Goal: Information Seeking & Learning: Learn about a topic

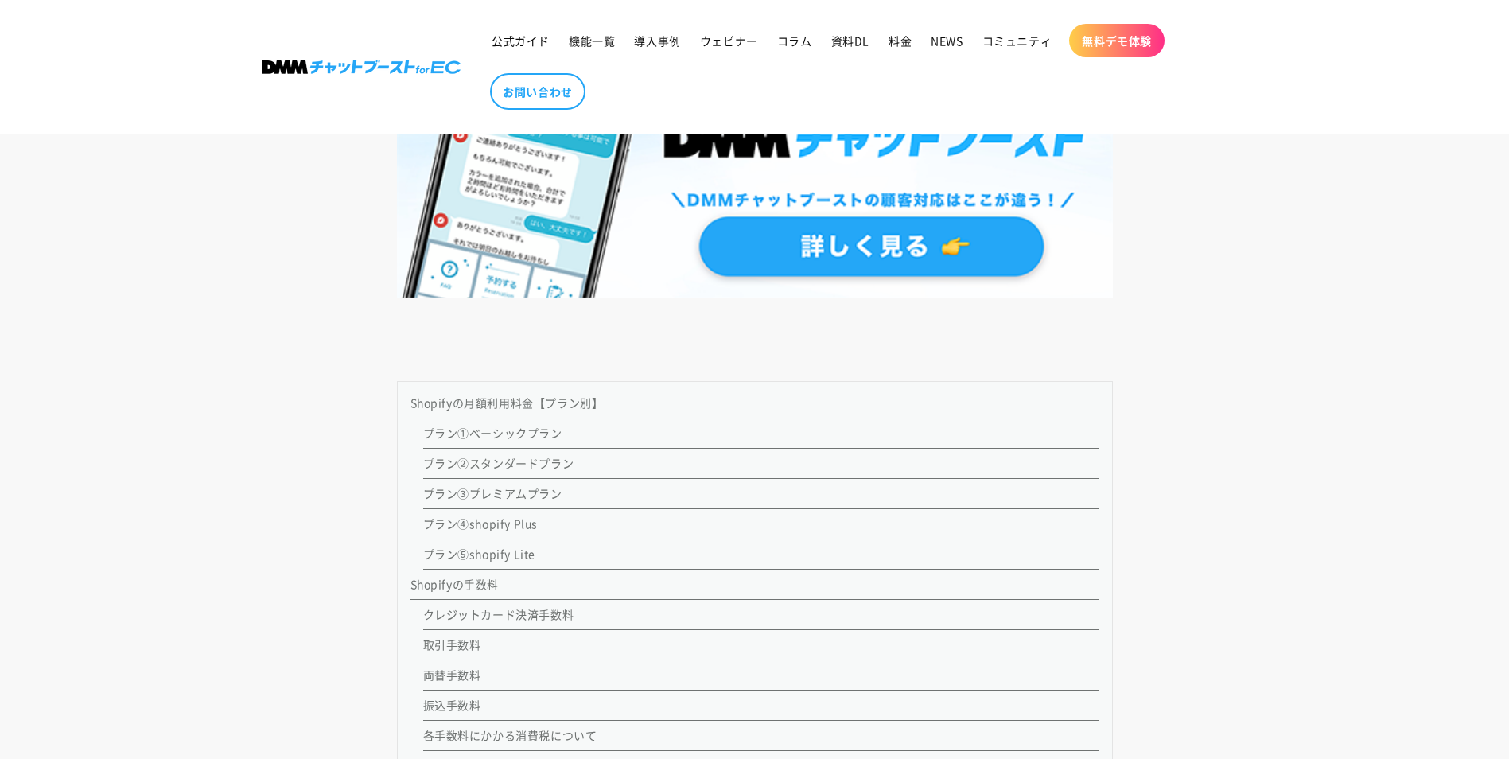
scroll to position [1482, 0]
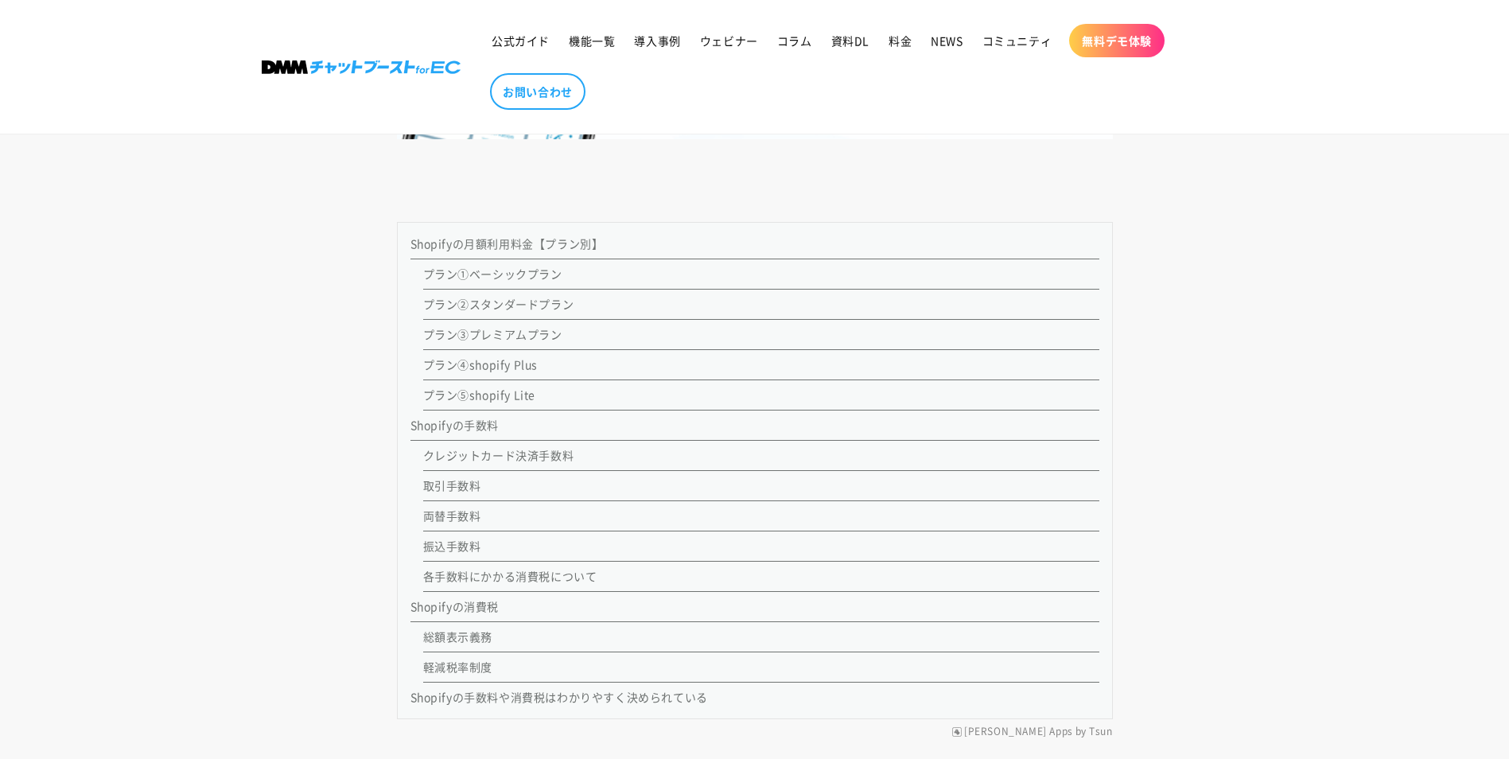
click at [433, 516] on link "両替手数料" at bounding box center [452, 515] width 58 height 16
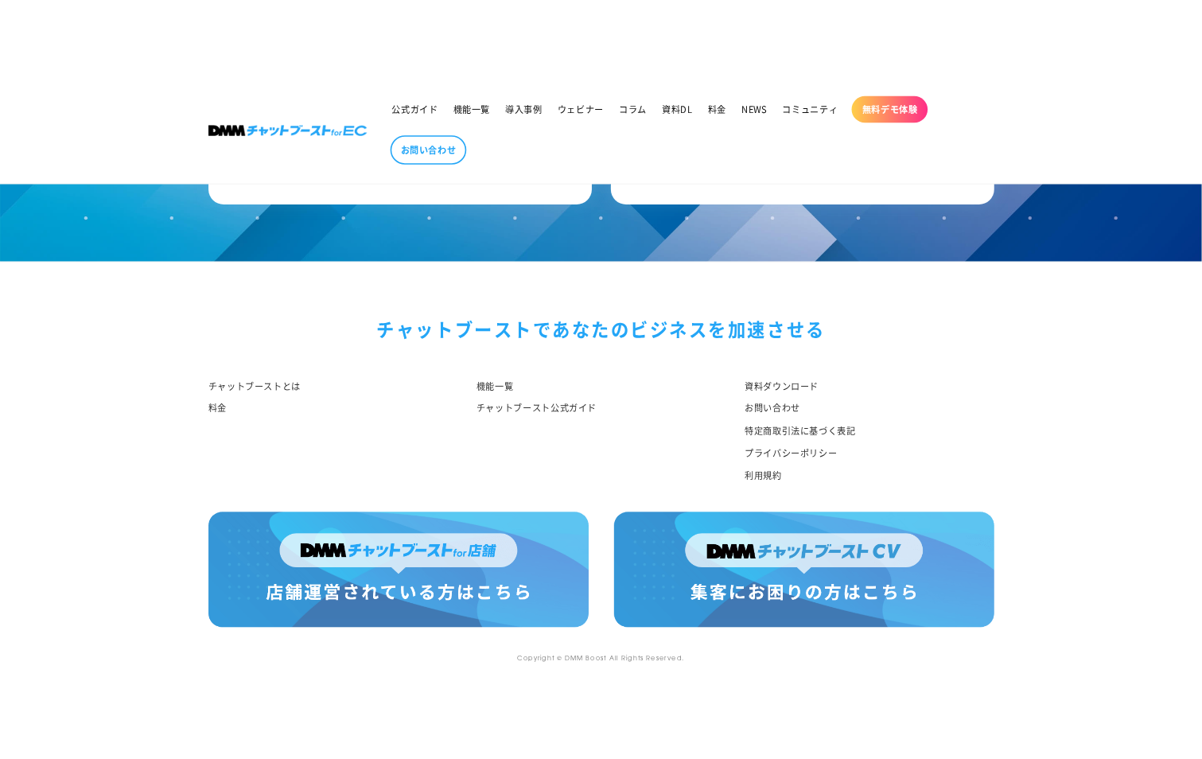
scroll to position [12645, 0]
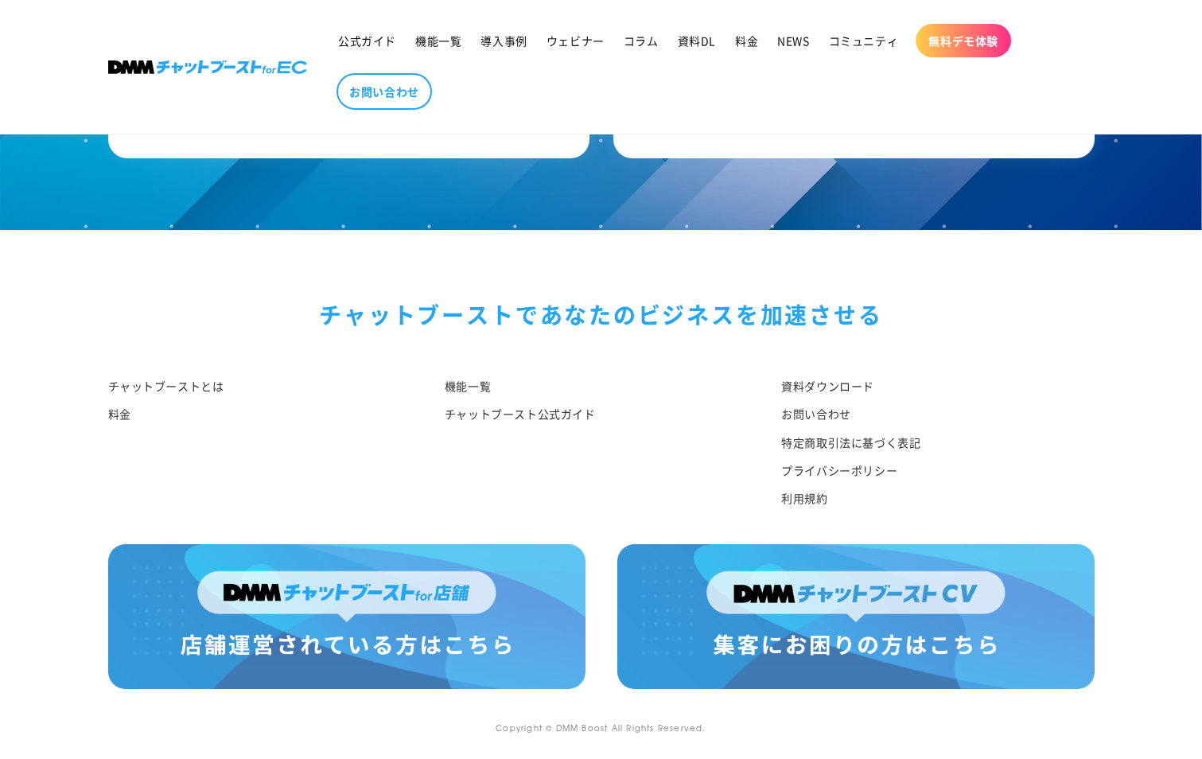
click at [1168, 349] on footer "チャットブーストで あなたのビジネスを加速させる チャットブーストとは 料金 機能一覧 チャットブースト公式ガイド 資料ダウンロード お問い合わせ 特定商取引…" at bounding box center [601, 495] width 1202 height 530
drag, startPoint x: 1200, startPoint y: 347, endPoint x: 1049, endPoint y: 393, distance: 158.0
click at [1049, 393] on li "資料ダウンロード" at bounding box center [931, 387] width 301 height 26
click at [1014, 348] on div "チャットブーストで あなたのビジネスを加速させる チャットブーストとは 料金 機能一覧 チャットブースト公式ガイド 資料ダウンロード お問い合わせ 特定商取引…" at bounding box center [601, 387] width 1066 height 313
drag, startPoint x: 736, startPoint y: 0, endPoint x: 178, endPoint y: 126, distance: 571.5
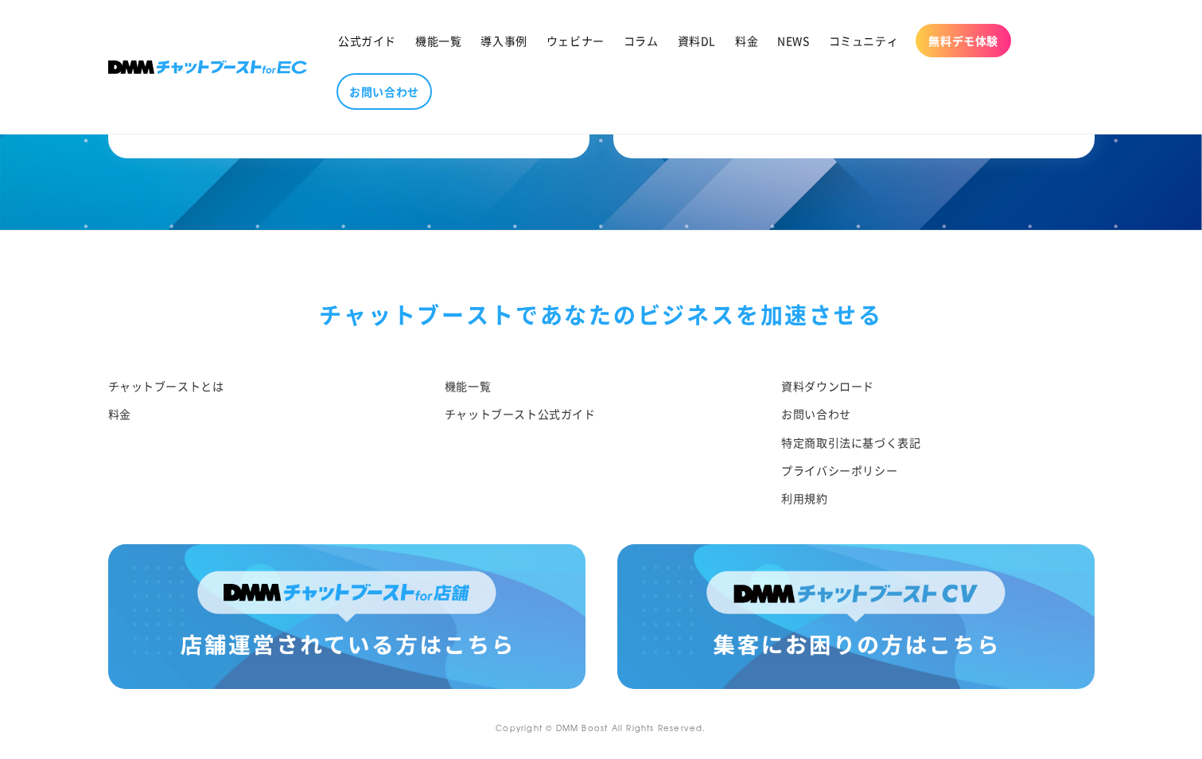
click at [178, 126] on header "公式ガイド 機能一覧 導入事例 ウェビナー コラム 資料DL 料金 NEWS コミュニティ 無料デモ体験" at bounding box center [601, 67] width 1066 height 134
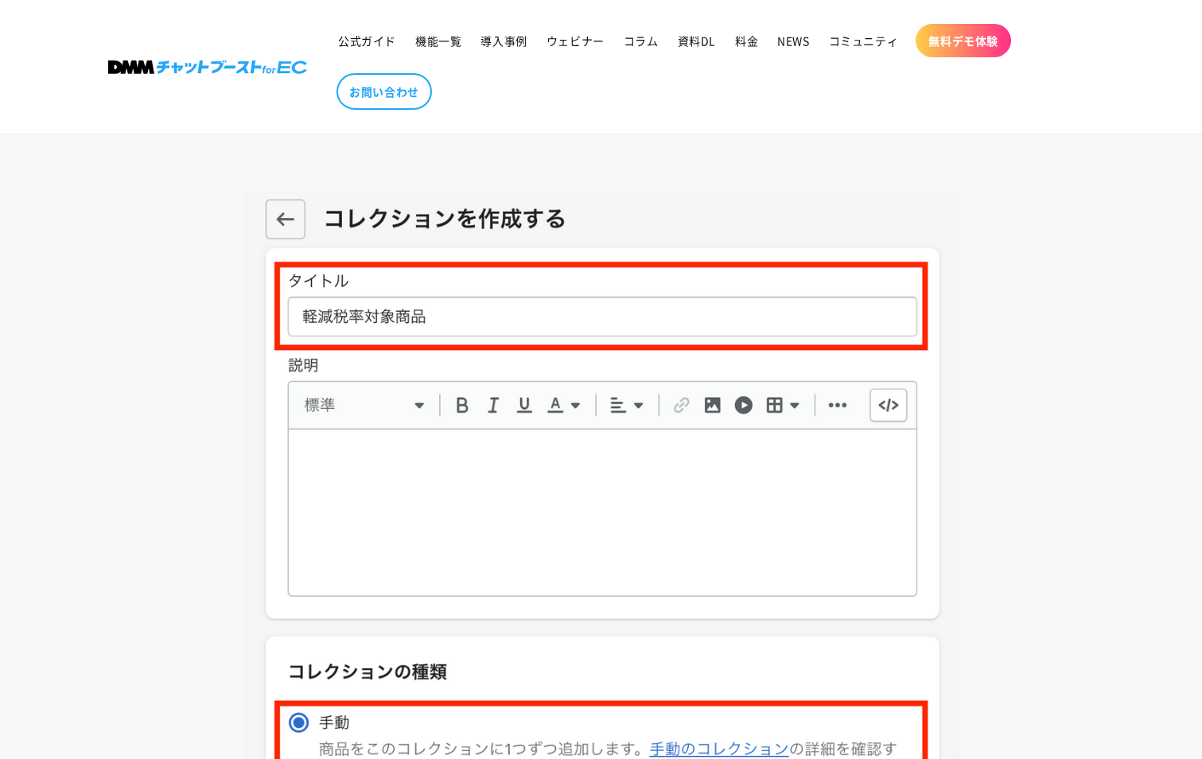
scroll to position [8669, 0]
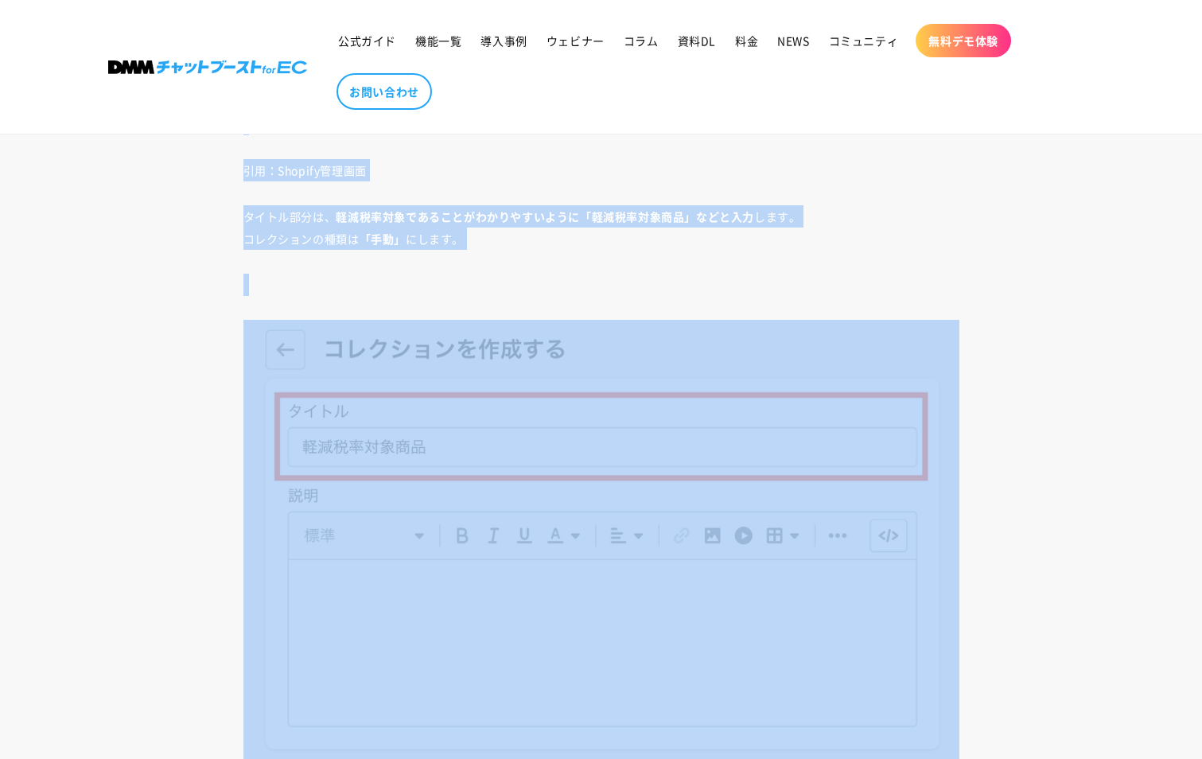
drag, startPoint x: 1198, startPoint y: 499, endPoint x: 1180, endPoint y: 60, distance: 439.4
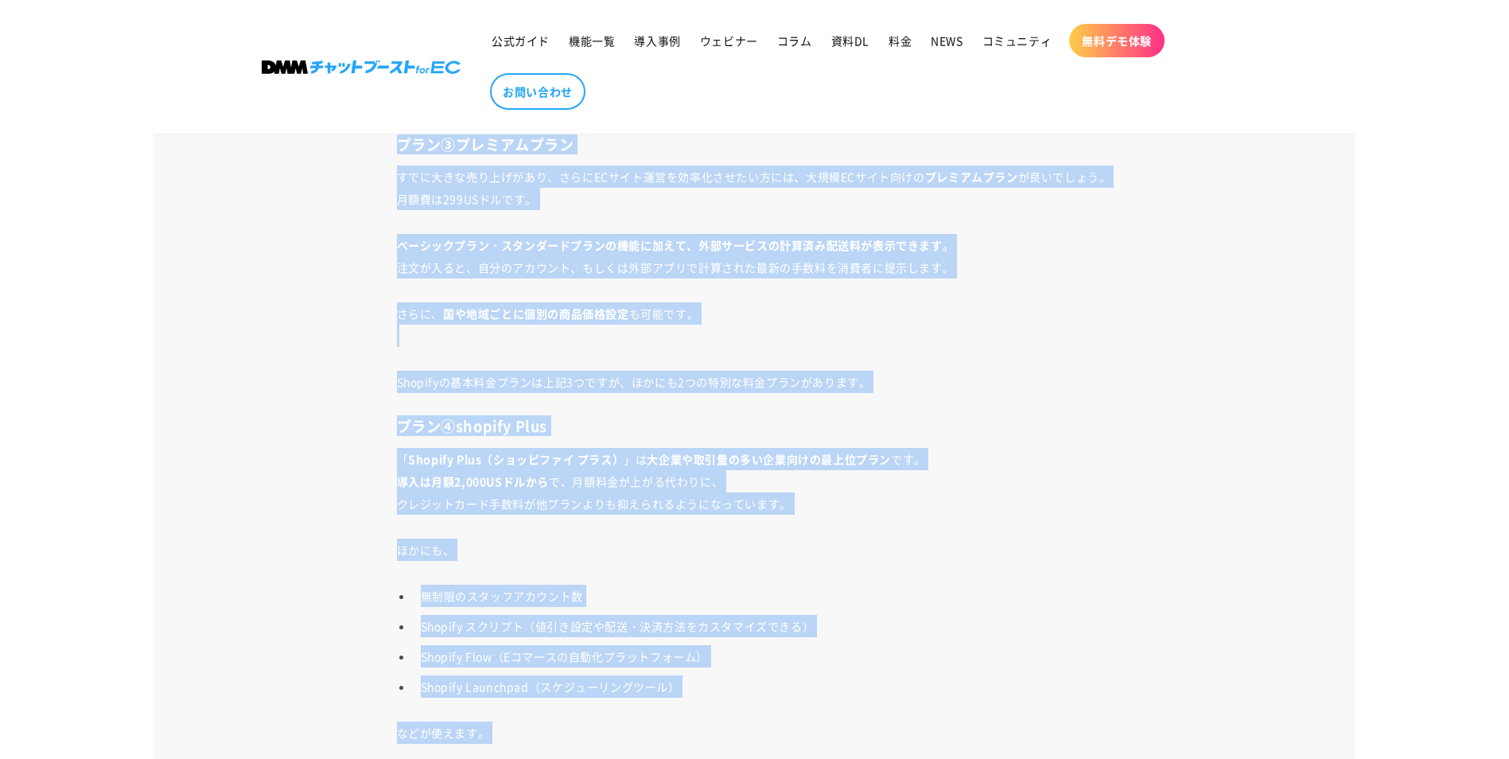
scroll to position [0, 0]
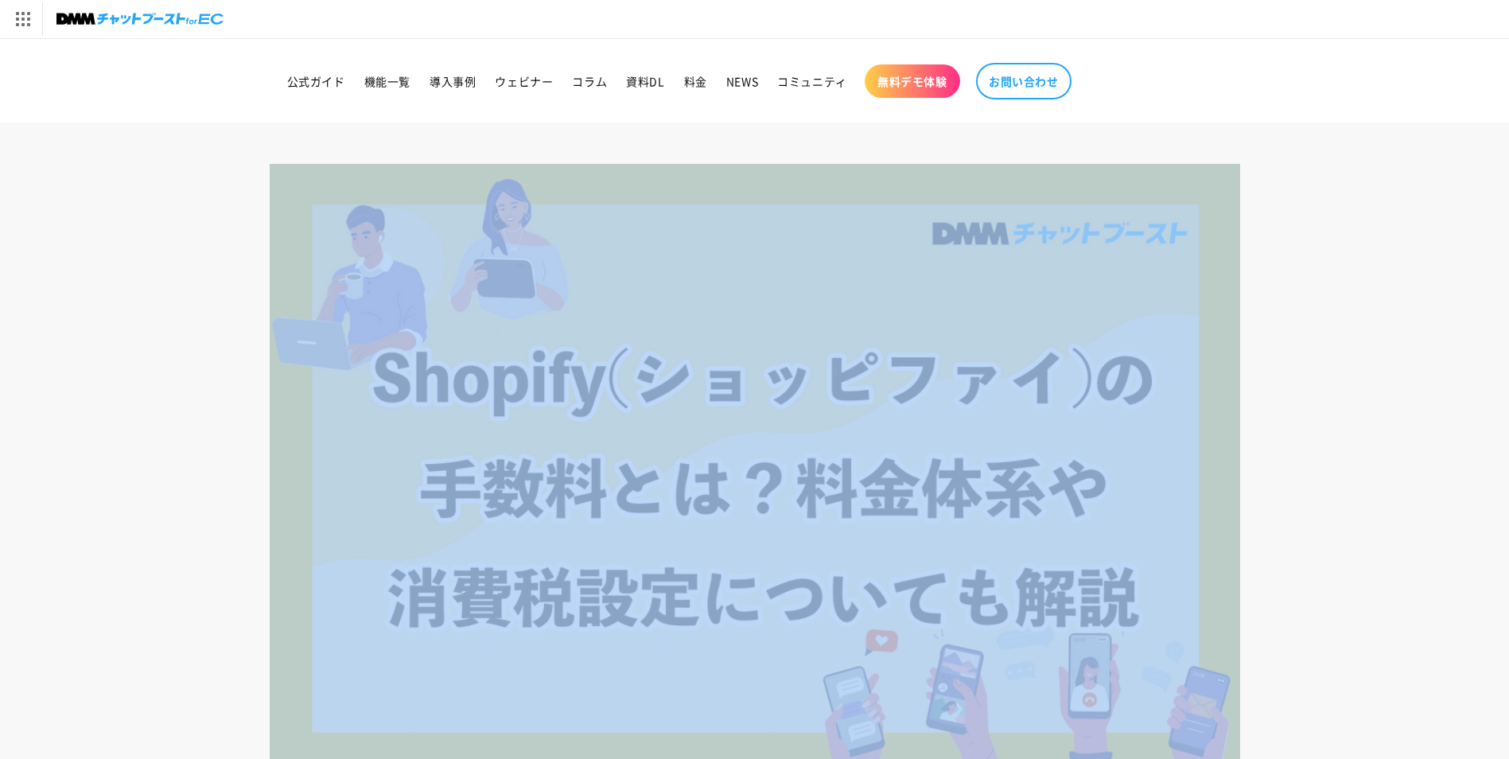
drag, startPoint x: 176, startPoint y: 146, endPoint x: 607, endPoint y: 182, distance: 432.6
drag, startPoint x: 607, startPoint y: 182, endPoint x: 467, endPoint y: 200, distance: 141.2
click at [562, 221] on img at bounding box center [755, 467] width 970 height 607
drag, startPoint x: 284, startPoint y: 204, endPoint x: 216, endPoint y: 143, distance: 91.8
click at [285, 203] on img at bounding box center [755, 467] width 970 height 607
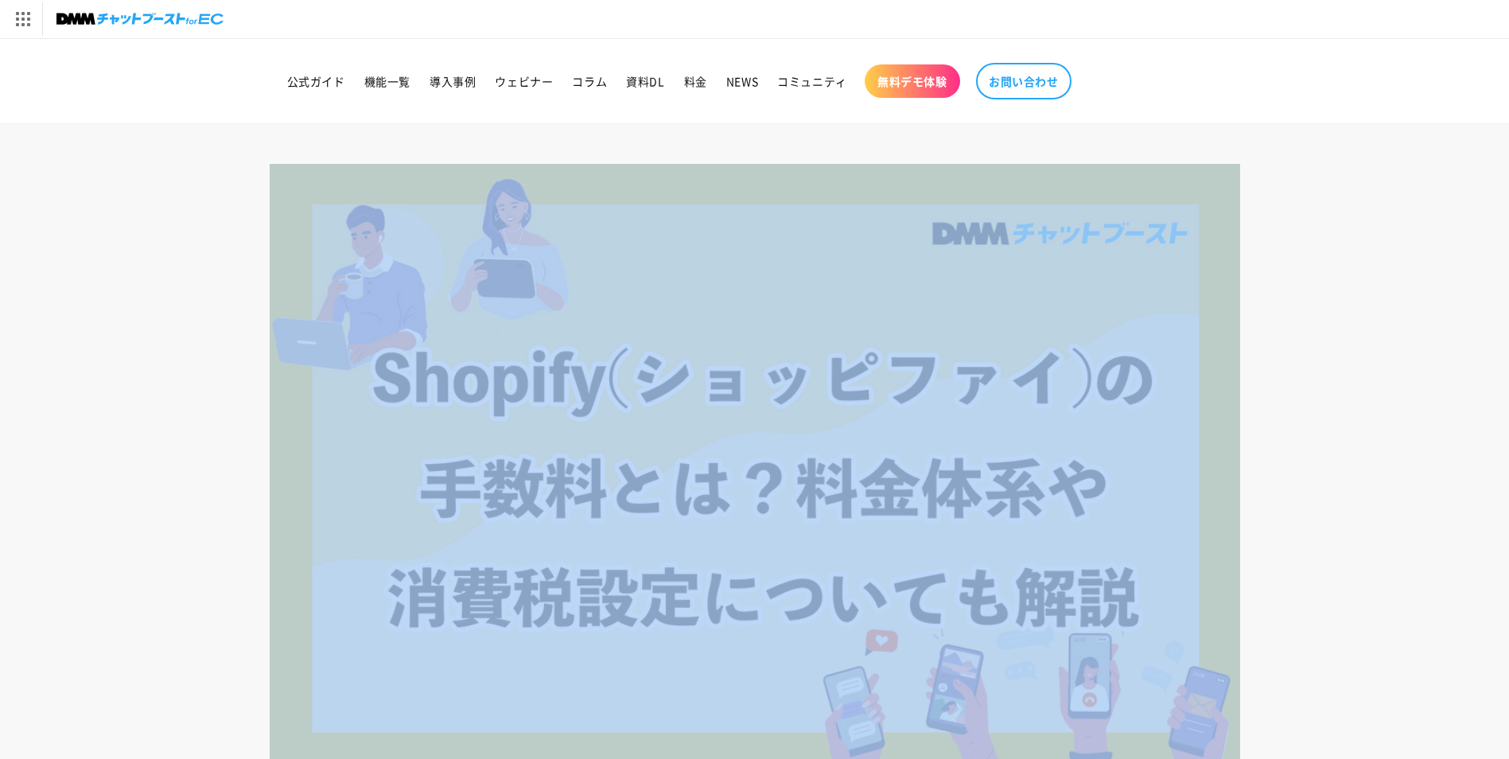
drag, startPoint x: 609, startPoint y: 267, endPoint x: 577, endPoint y: 239, distance: 42.9
click at [608, 267] on img at bounding box center [755, 467] width 970 height 607
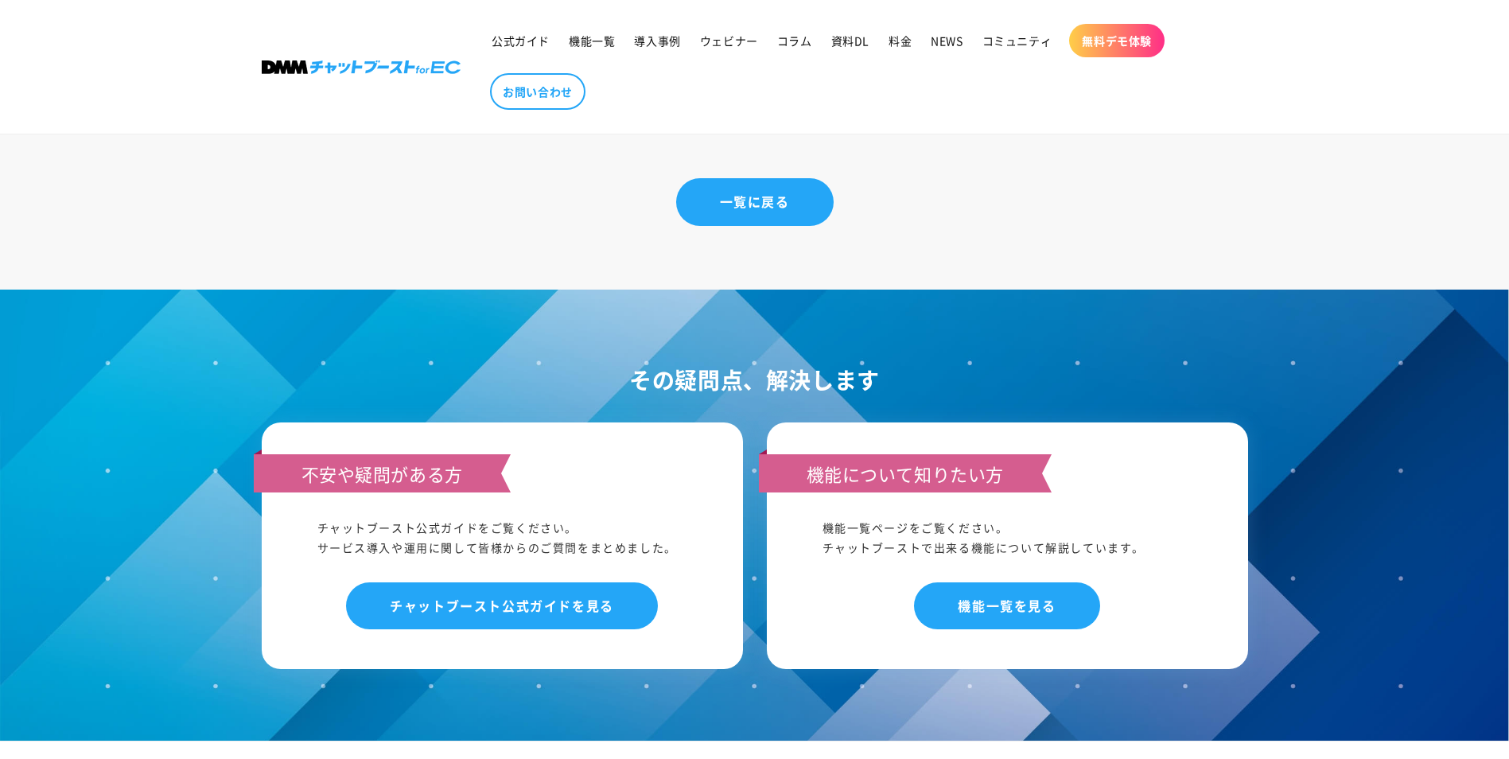
scroll to position [12118, 0]
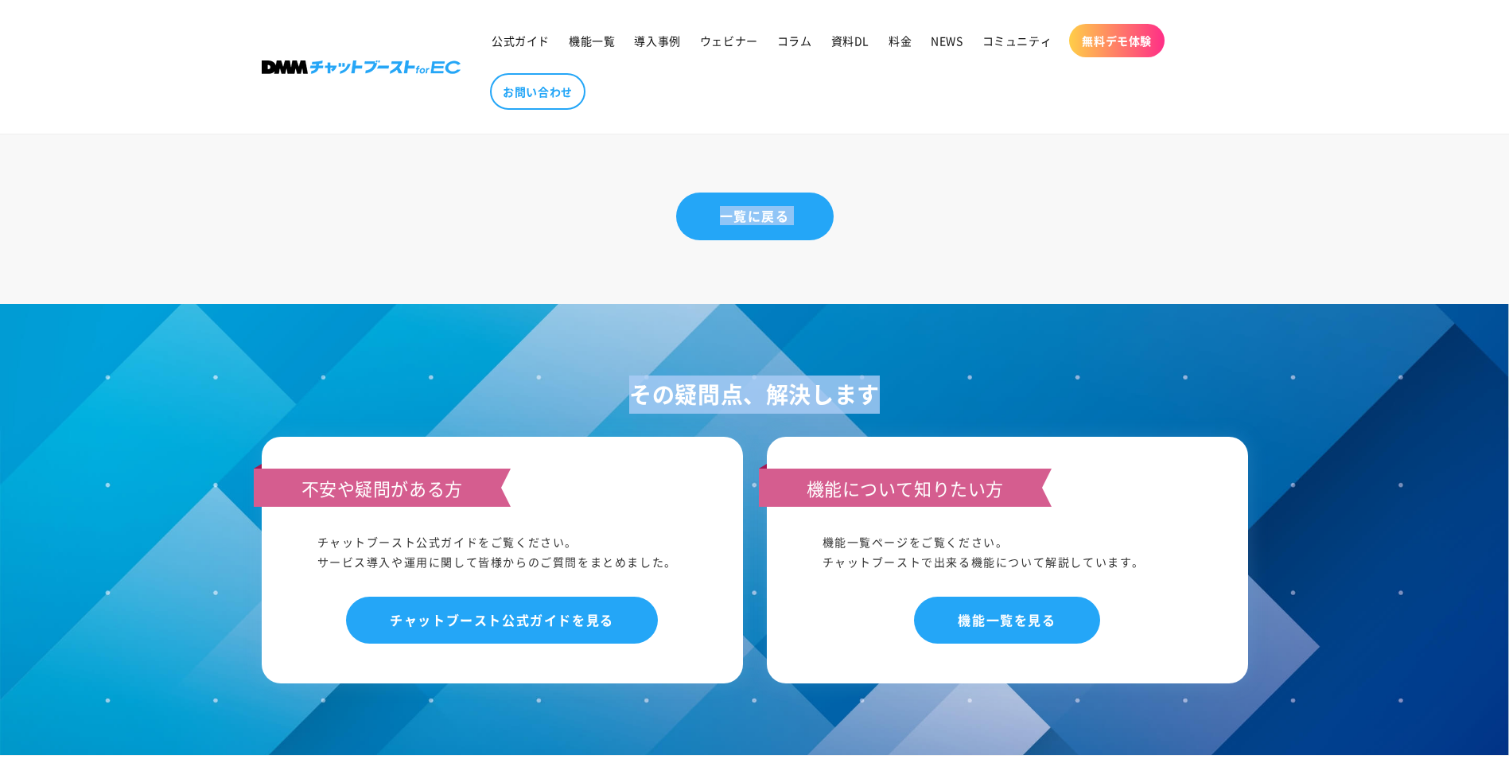
drag, startPoint x: 247, startPoint y: 142, endPoint x: 1256, endPoint y: 394, distance: 1039.6
drag, startPoint x: 1256, startPoint y: 394, endPoint x: 952, endPoint y: 345, distance: 307.8
copy div "Loremip（dolorsi）ametcon｜adipiscinge、seddoeiusm 9381t4i3u Labor Etdol mag aliqua…"
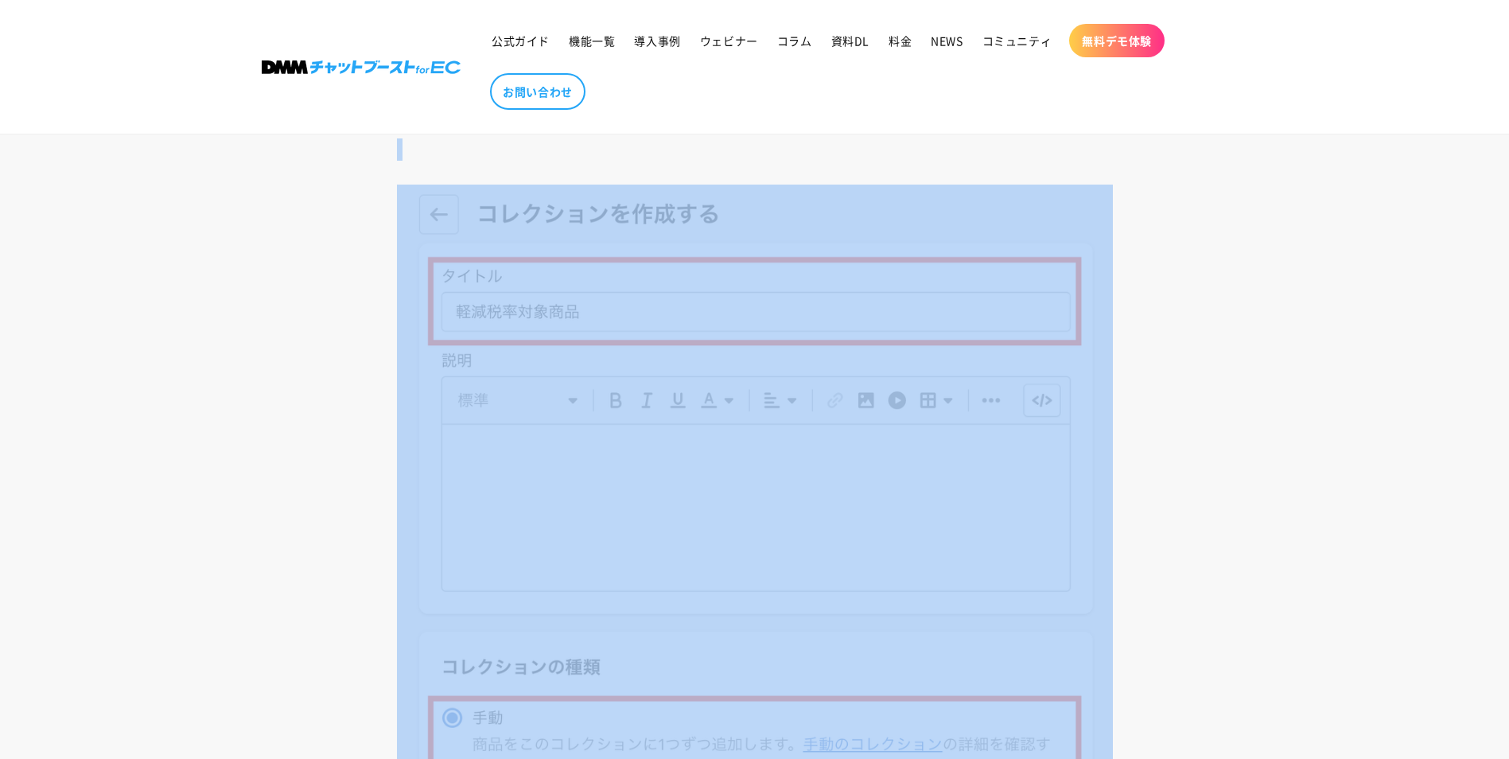
scroll to position [8828, 0]
